Goal: Task Accomplishment & Management: Manage account settings

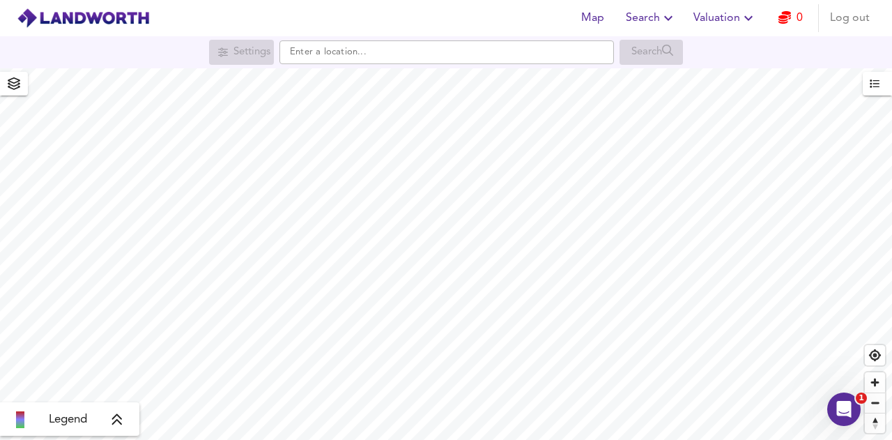
click at [848, 18] on span "Log out" at bounding box center [850, 18] width 40 height 20
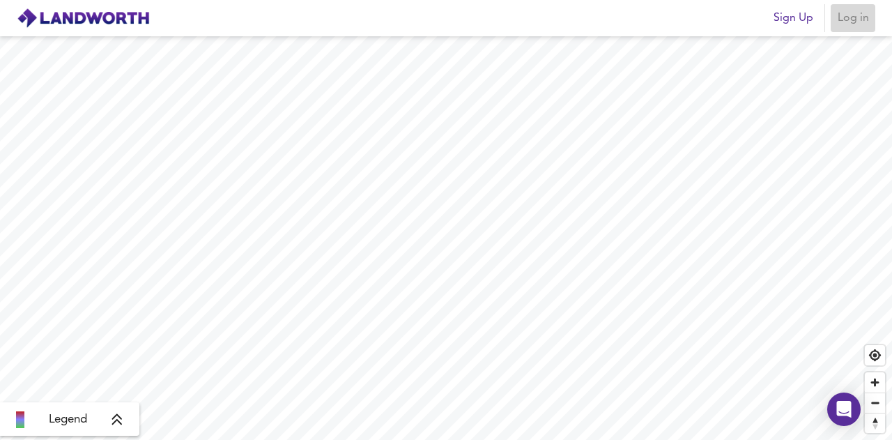
click at [850, 28] on button "Log in" at bounding box center [853, 18] width 45 height 28
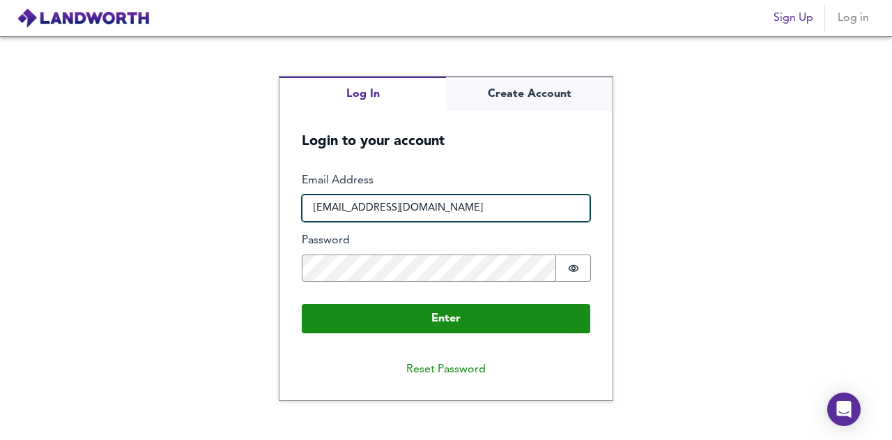
click at [542, 213] on input "[EMAIL_ADDRESS][DOMAIN_NAME]" at bounding box center [446, 208] width 289 height 28
type input "[EMAIL_ADDRESS][DOMAIN_NAME]"
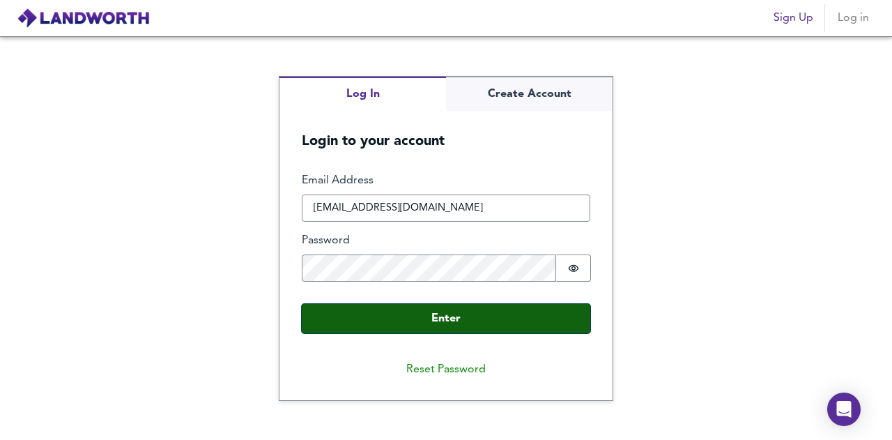
click at [548, 315] on button "Enter" at bounding box center [446, 318] width 289 height 29
